Goal: Transaction & Acquisition: Book appointment/travel/reservation

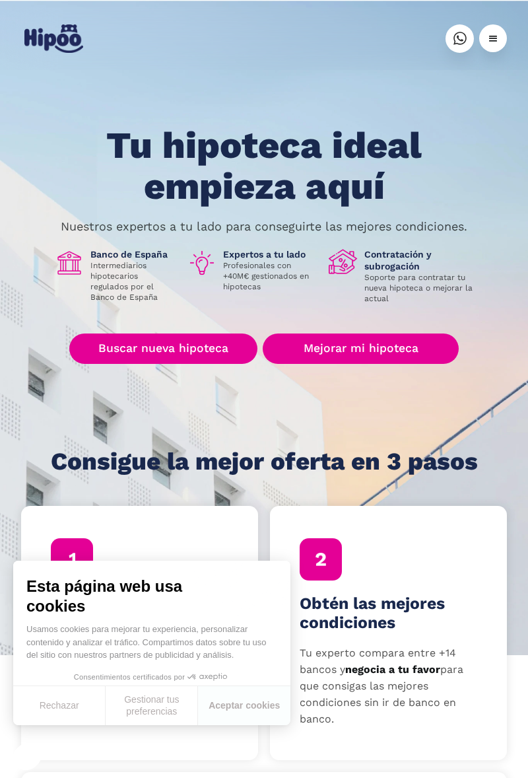
click at [115, 398] on div "Tu hipoteca ideal empieza aquí Nuestros expertos a tu lado para conseguirte las…" at bounding box center [264, 300] width 486 height 349
click at [128, 349] on link "Buscar nueva hipoteca" at bounding box center [163, 349] width 188 height 30
click at [127, 353] on link "Buscar nueva hipoteca" at bounding box center [163, 349] width 188 height 30
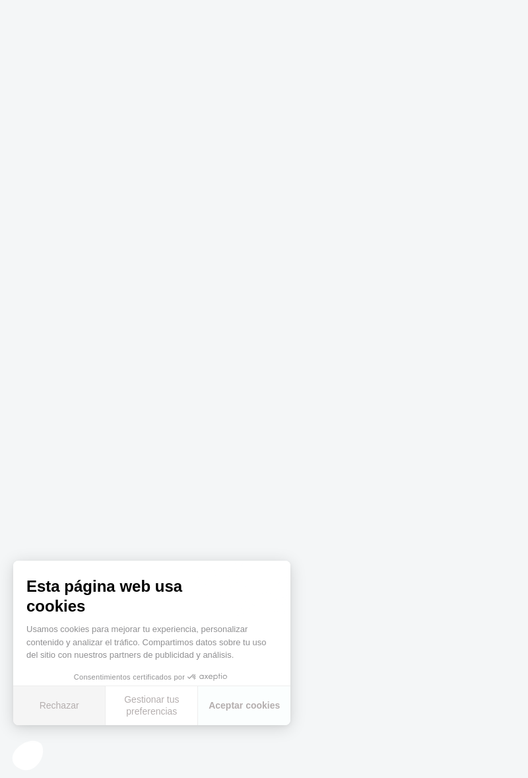
click at [53, 702] on button "Rechazar" at bounding box center [59, 705] width 92 height 39
